Goal: Check status: Check status

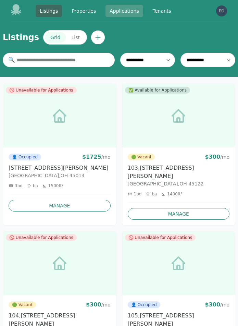
click at [131, 11] on link "Applications" at bounding box center [125, 11] width 38 height 12
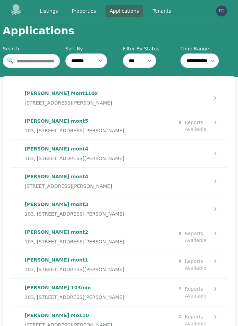
click at [115, 126] on div "[PERSON_NAME] mont5 [STREET_ADDRESS][PERSON_NAME]" at bounding box center [103, 126] width 156 height 16
click at [152, 97] on div "[PERSON_NAME] Mont110x [STREET_ADDRESS][PERSON_NAME]" at bounding box center [103, 98] width 156 height 16
